Goal: Task Accomplishment & Management: Manage account settings

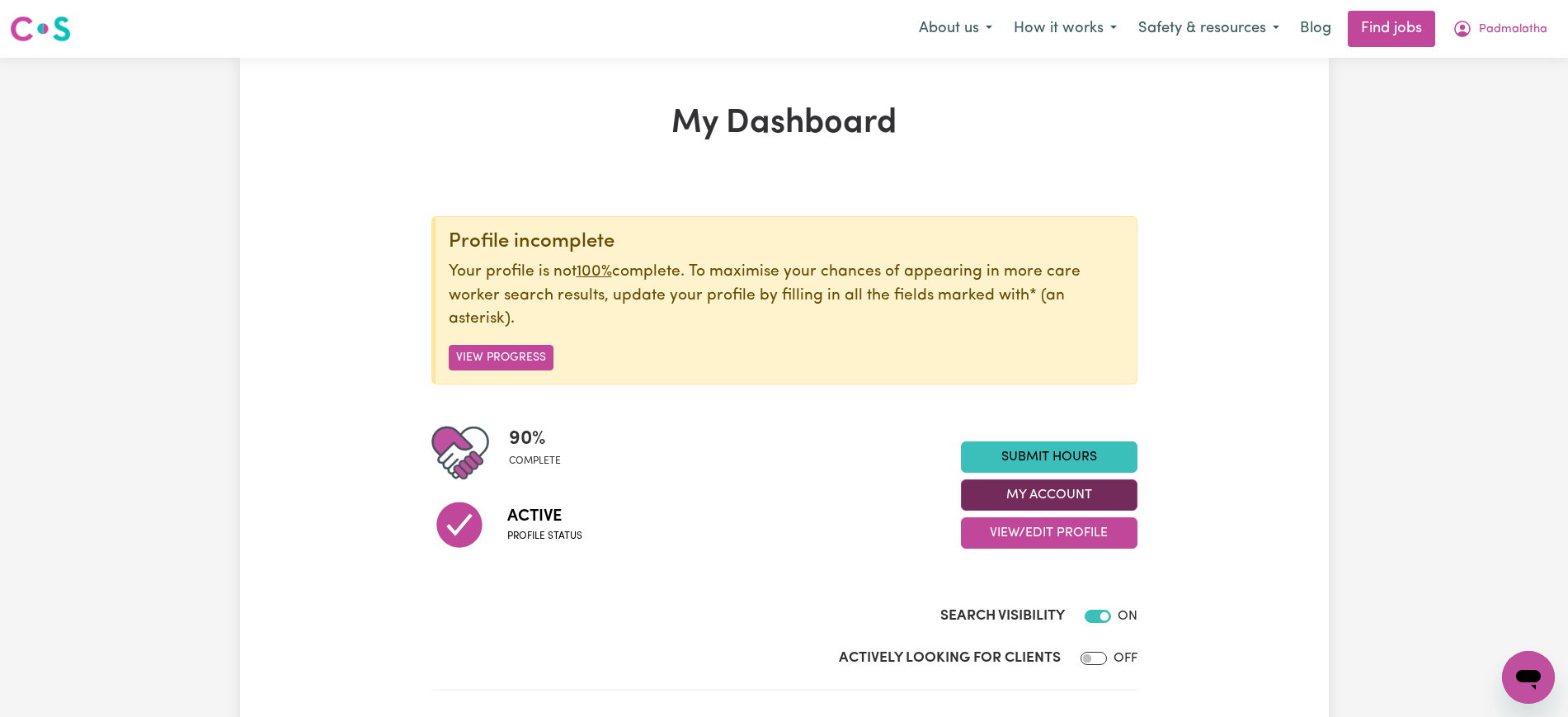
click at [1008, 484] on button "My Account" at bounding box center [1049, 494] width 177 height 31
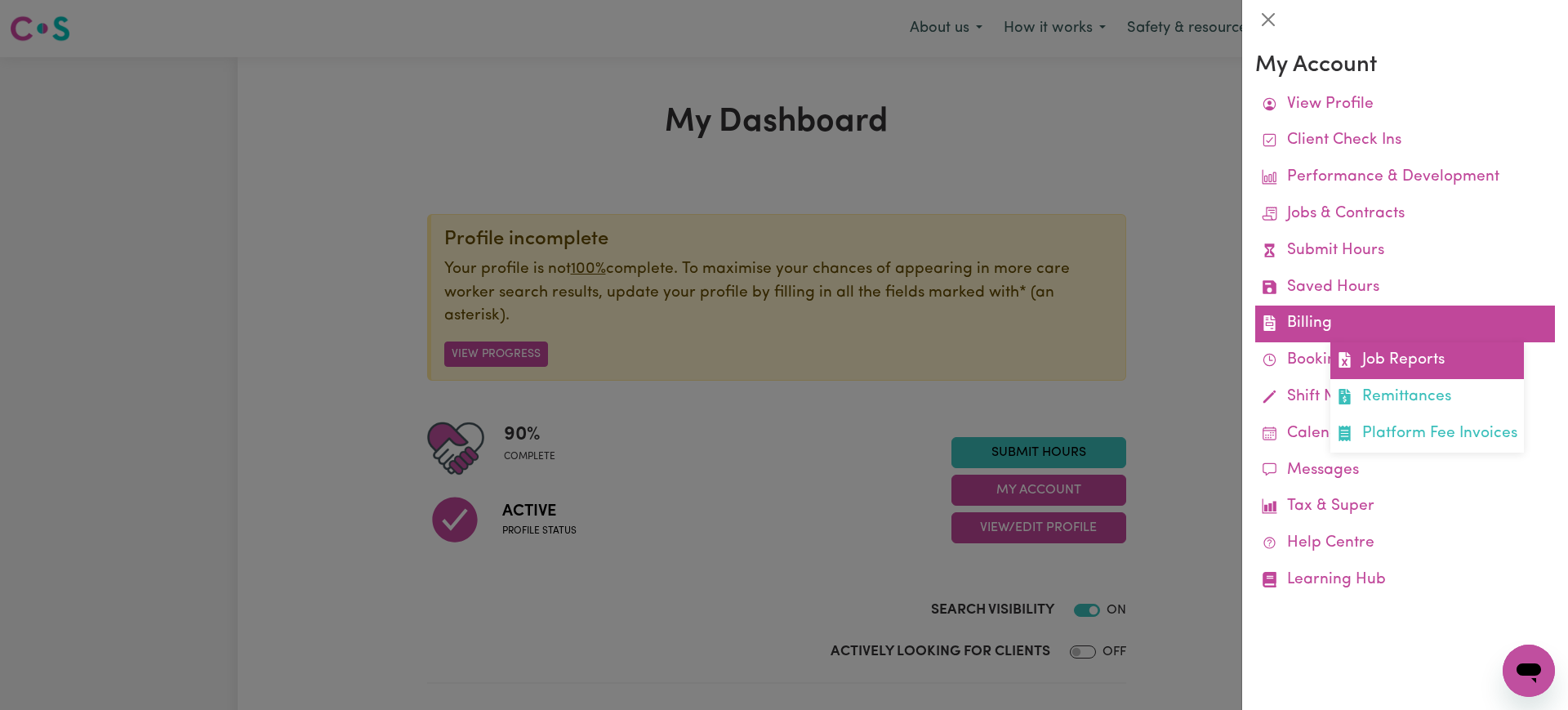
click at [1366, 366] on link "Job Reports" at bounding box center [1427, 360] width 193 height 37
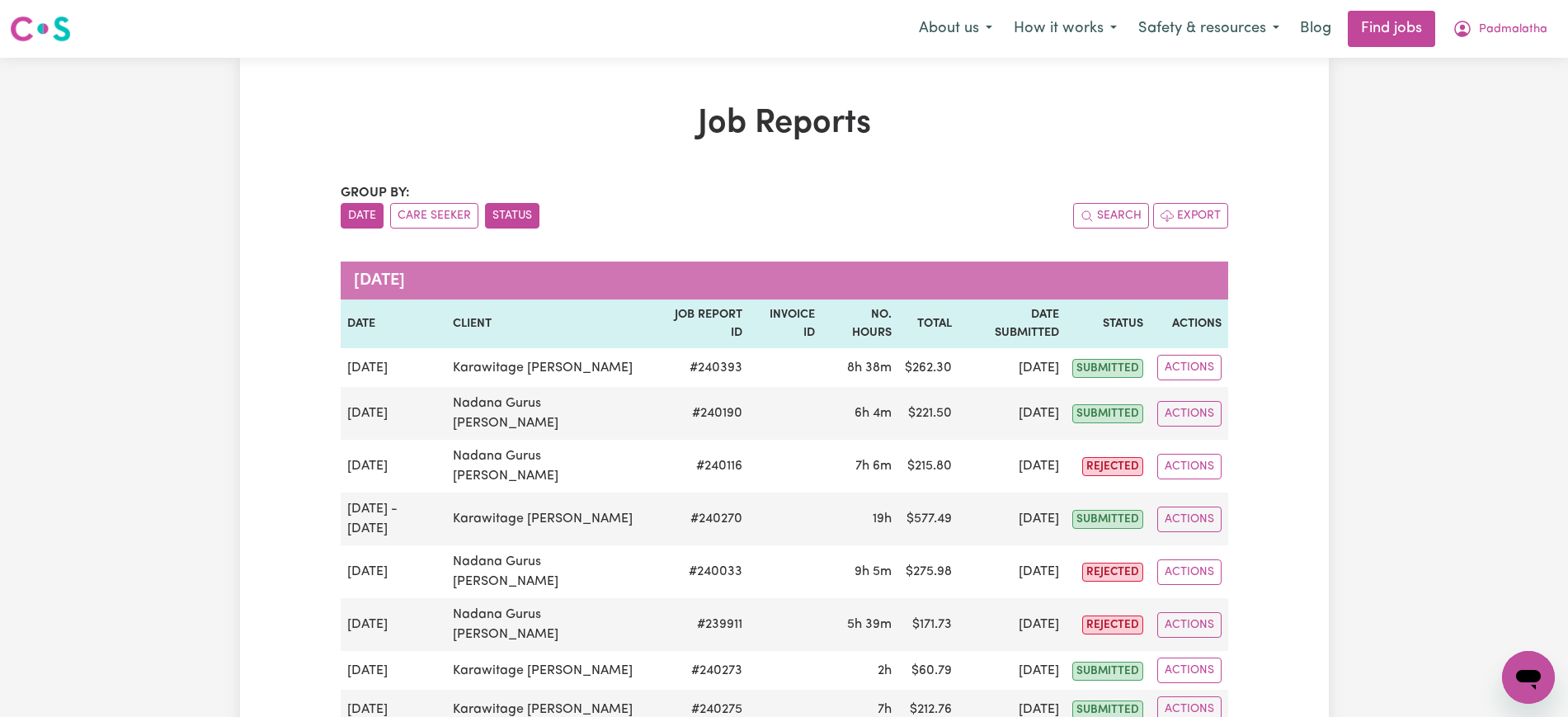
click at [510, 210] on button "Status" at bounding box center [512, 215] width 54 height 26
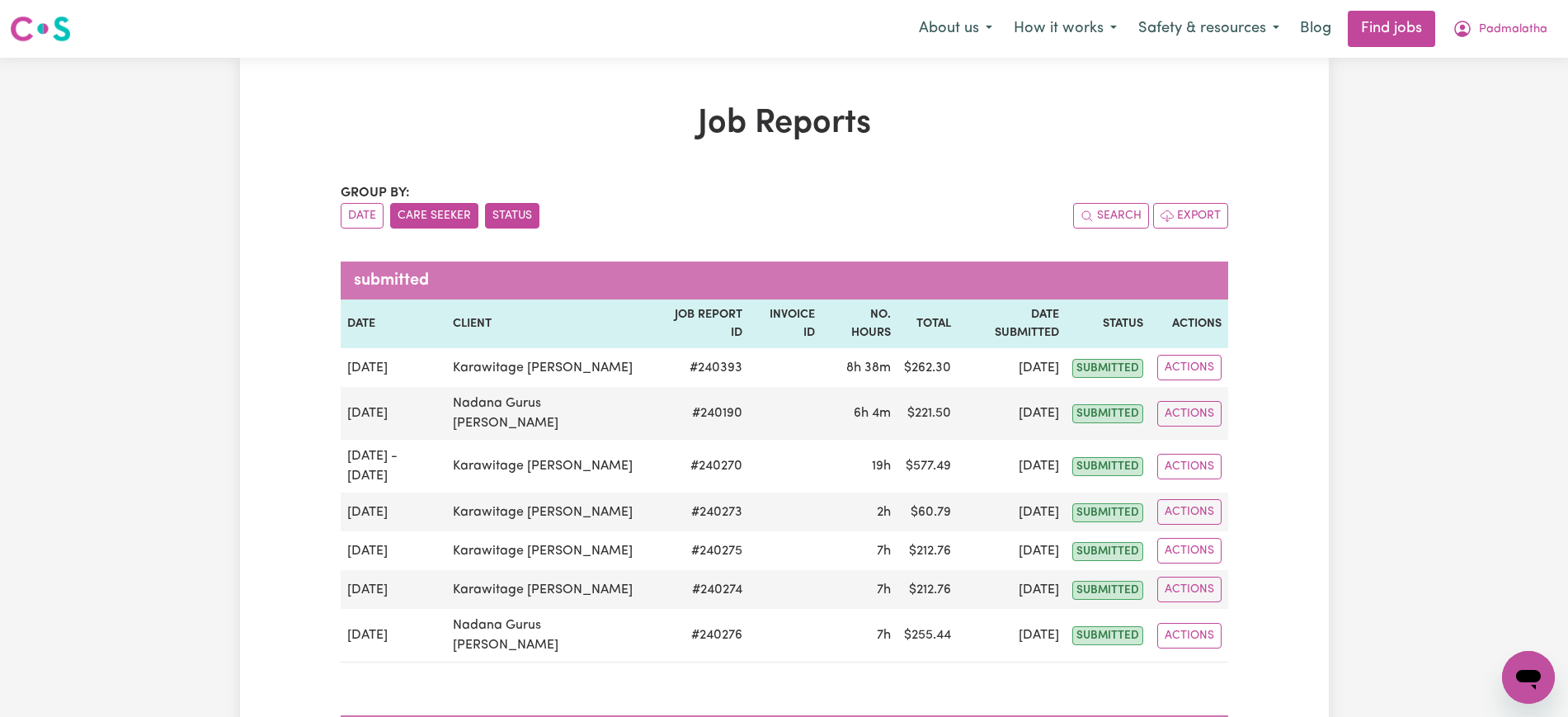
click at [451, 207] on button "Care Seeker" at bounding box center [433, 215] width 88 height 26
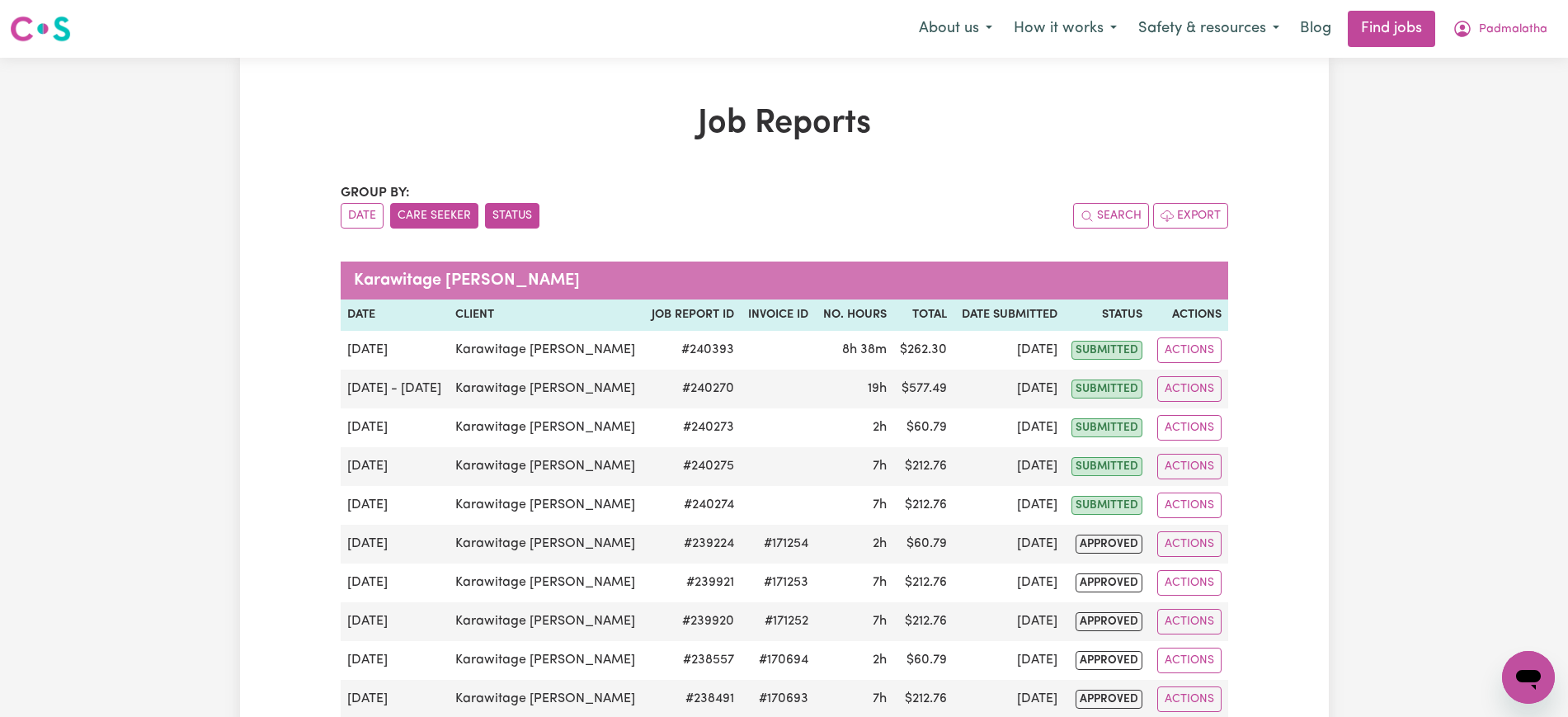
click at [505, 213] on button "Status" at bounding box center [512, 215] width 54 height 26
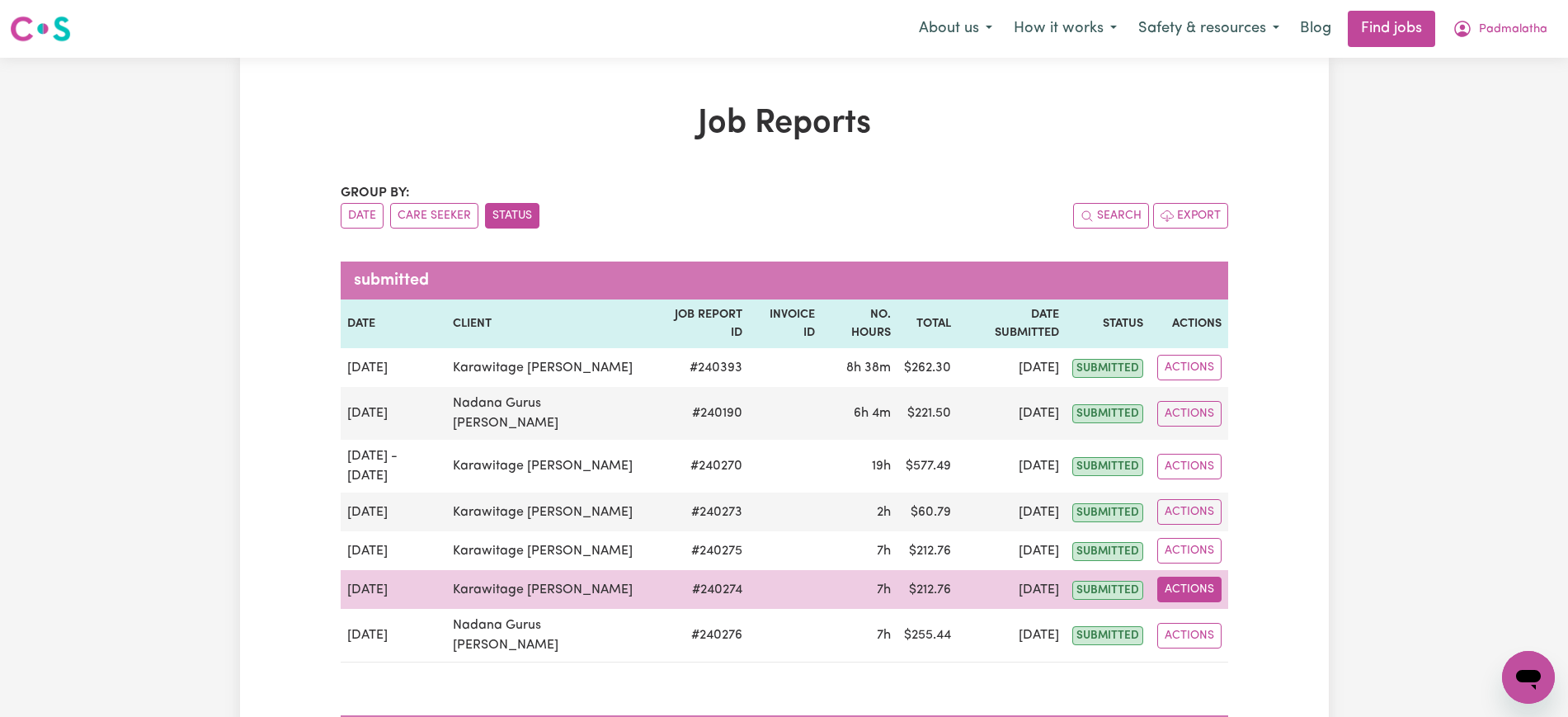
click at [1179, 576] on button "Actions" at bounding box center [1189, 589] width 64 height 26
click at [1214, 611] on link "View Job Report" at bounding box center [1227, 627] width 141 height 33
select select "pm"
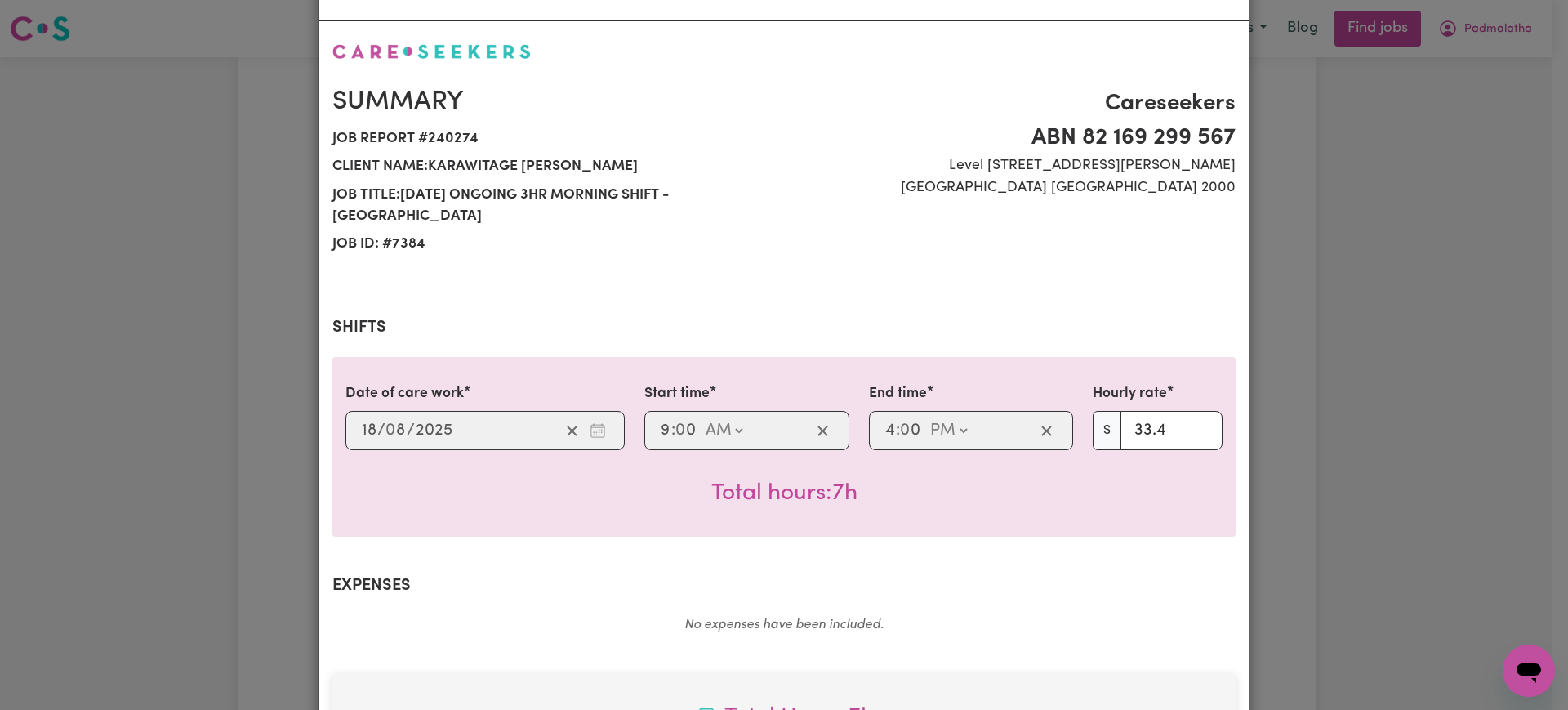
select select "33.4-Weekday"
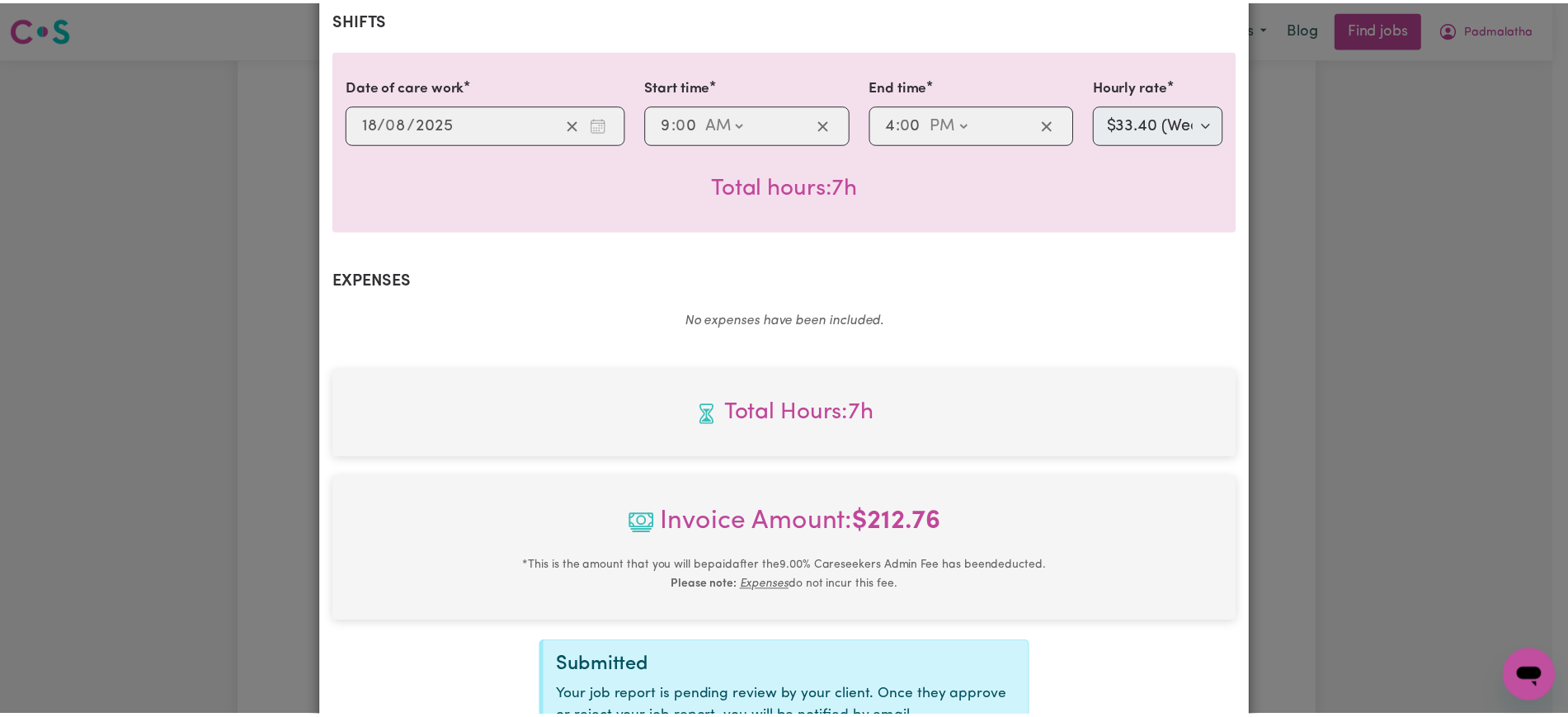
scroll to position [512, 0]
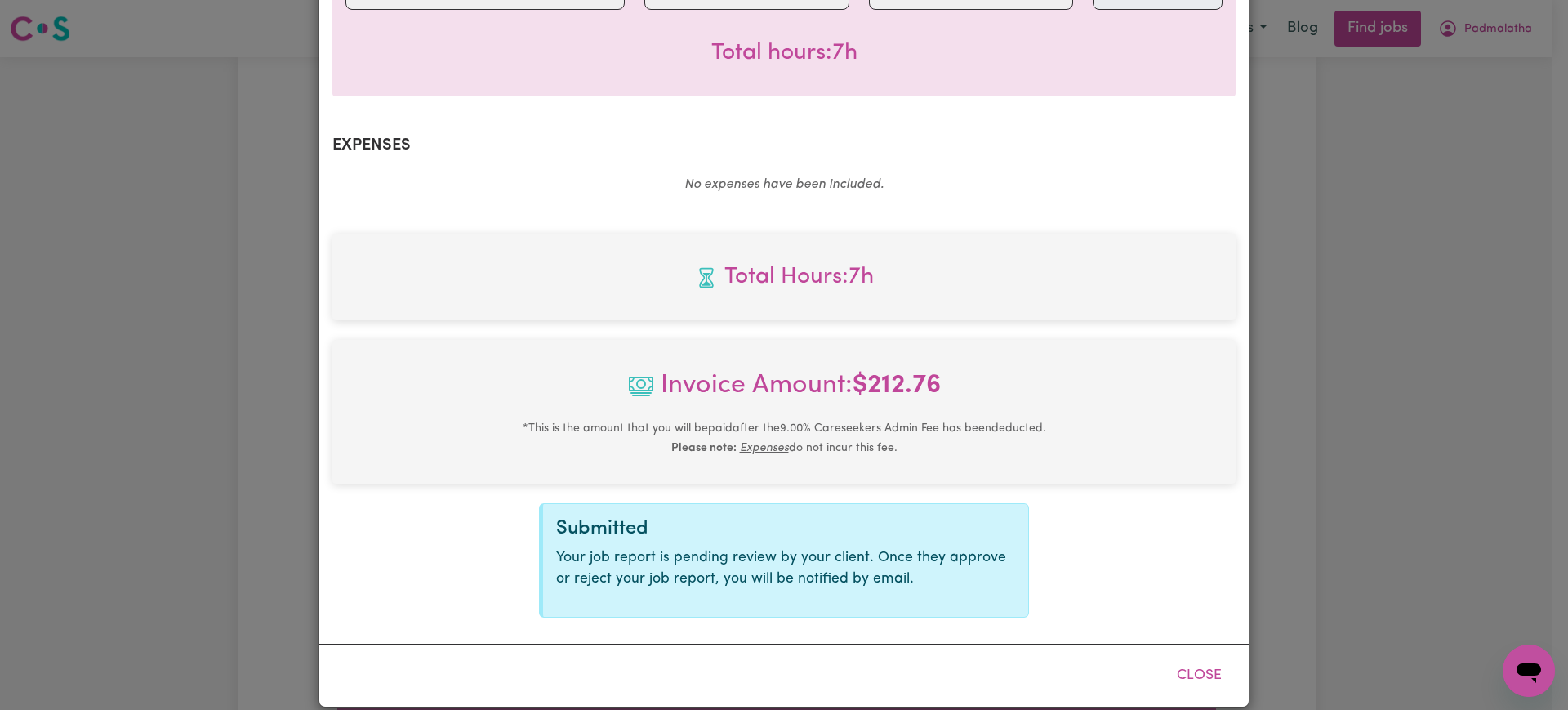
click at [1481, 429] on div "Job Report # 240274 - Karawitage [PERSON_NAME] Summary Job report # 240274 Clie…" at bounding box center [784, 355] width 1568 height 710
